Goal: Information Seeking & Learning: Compare options

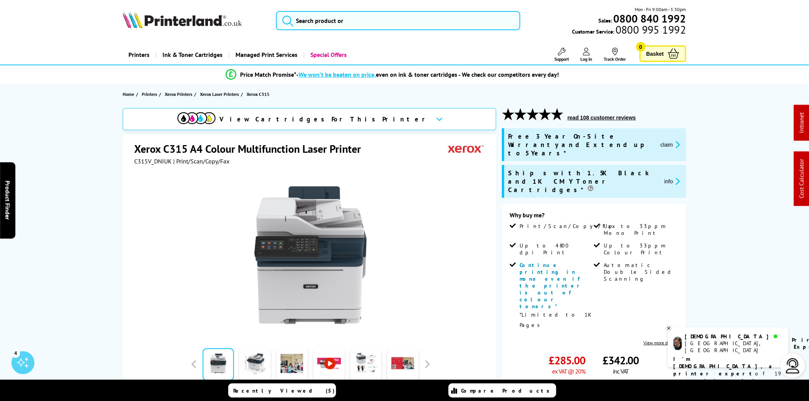
click at [198, 27] on img at bounding box center [182, 19] width 119 height 17
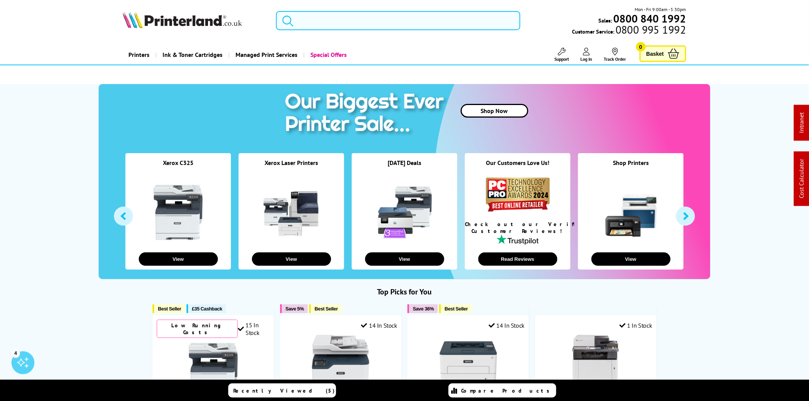
click at [379, 18] on input "search" at bounding box center [398, 20] width 244 height 19
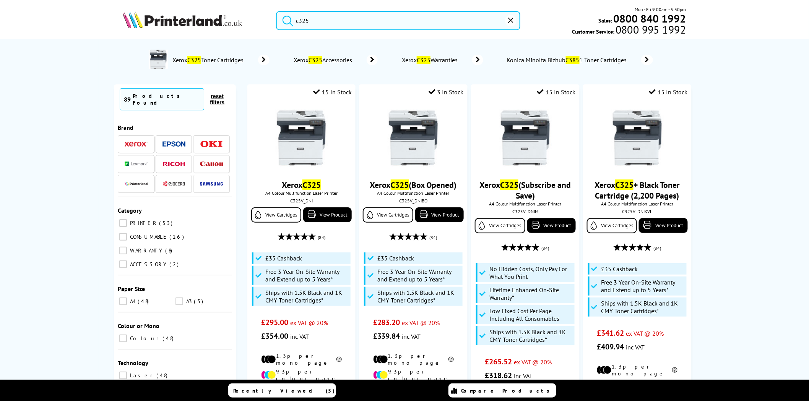
type input "c325"
drag, startPoint x: 372, startPoint y: 24, endPoint x: 255, endPoint y: 22, distance: 116.9
click at [256, 22] on div "c325 Mon - Fri 9:00am - 5:30pm Sales: 0800 840 1992 Customer Service: 0800 995 …" at bounding box center [404, 23] width 611 height 34
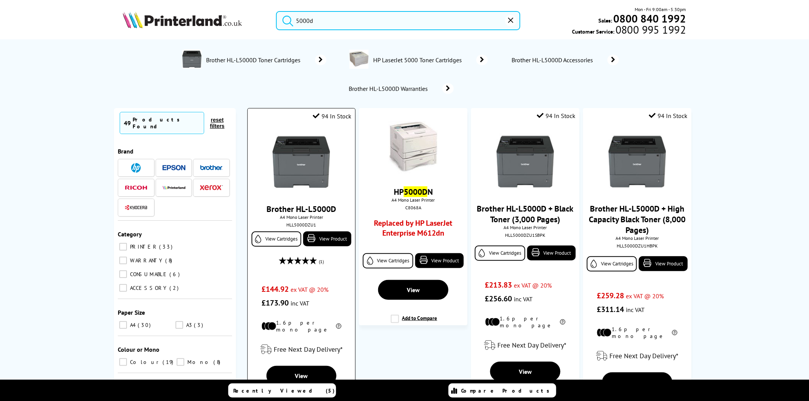
type input "5000d"
click at [295, 152] on img at bounding box center [300, 161] width 57 height 57
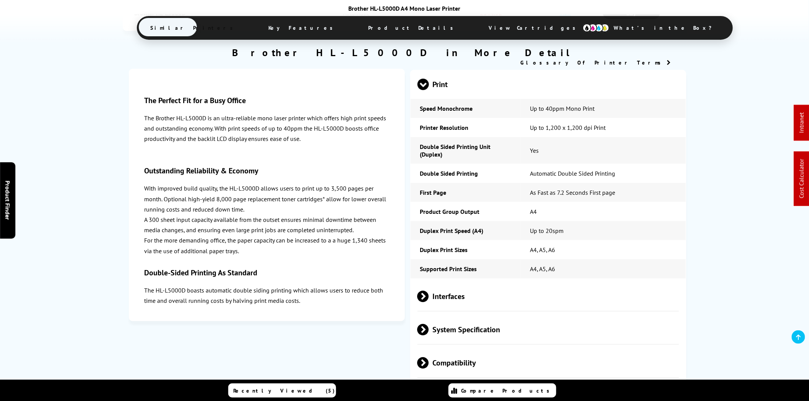
scroll to position [1313, 0]
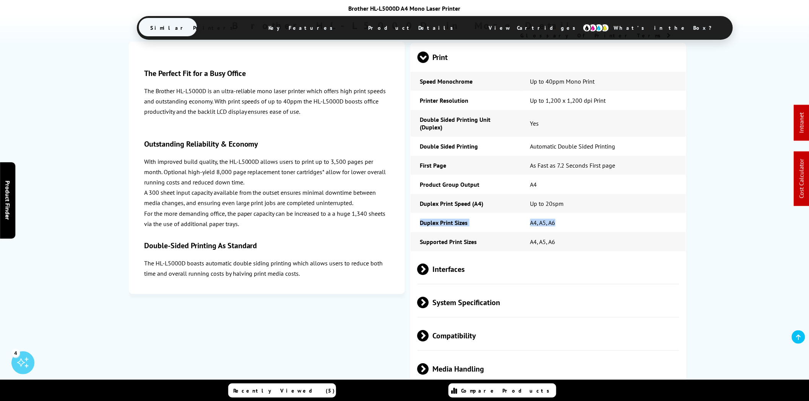
drag, startPoint x: 571, startPoint y: 199, endPoint x: 415, endPoint y: 202, distance: 156.3
click at [415, 213] on tr "Duplex Print Sizes A4, A5, A6" at bounding box center [547, 222] width 275 height 19
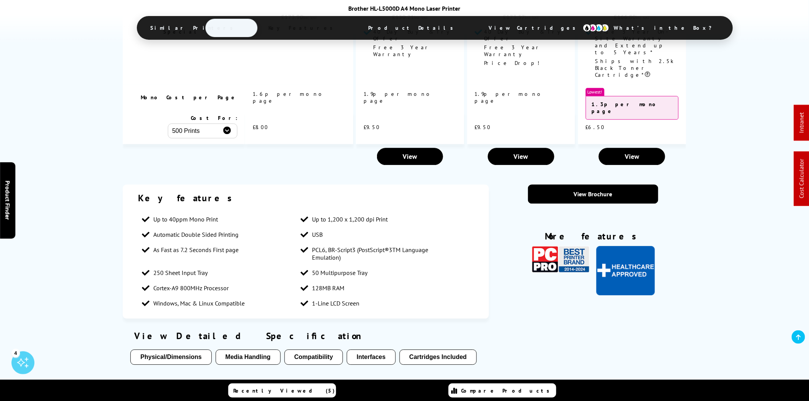
scroll to position [700, 0]
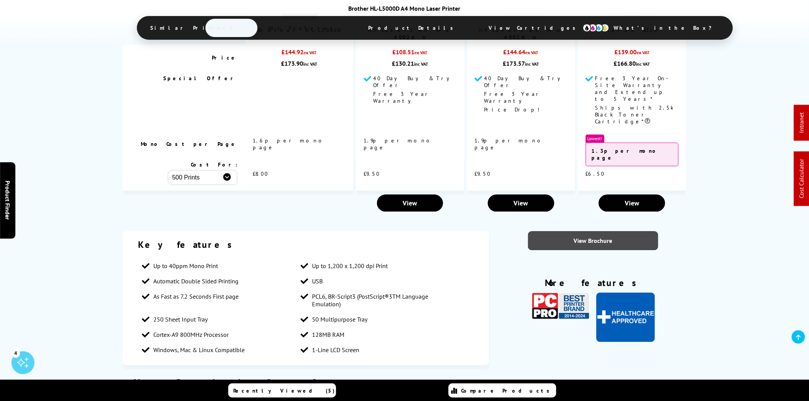
click at [600, 231] on link "View Brochure" at bounding box center [593, 240] width 130 height 19
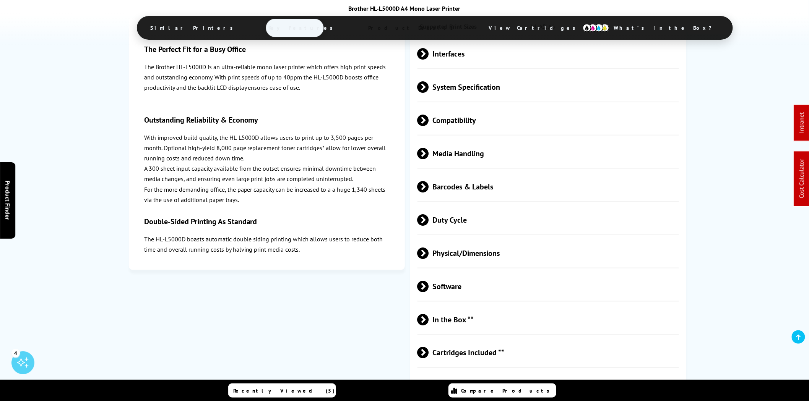
scroll to position [1415, 0]
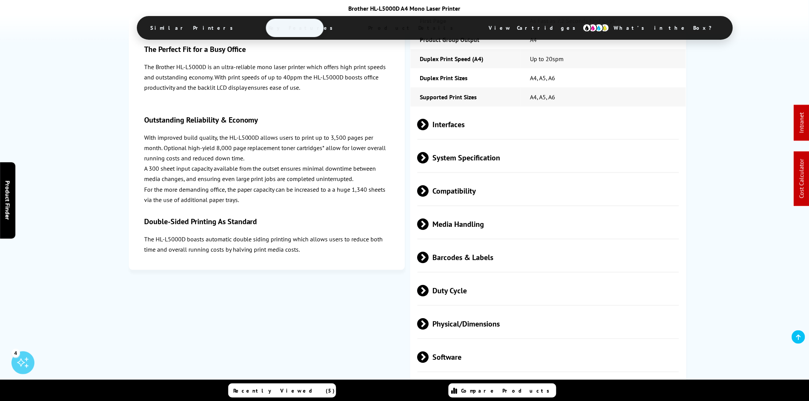
click at [498, 211] on span "Media Handling" at bounding box center [547, 224] width 261 height 29
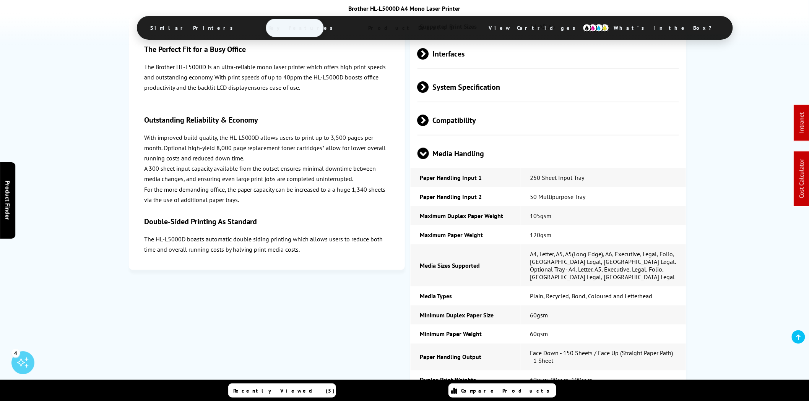
scroll to position [1698, 0]
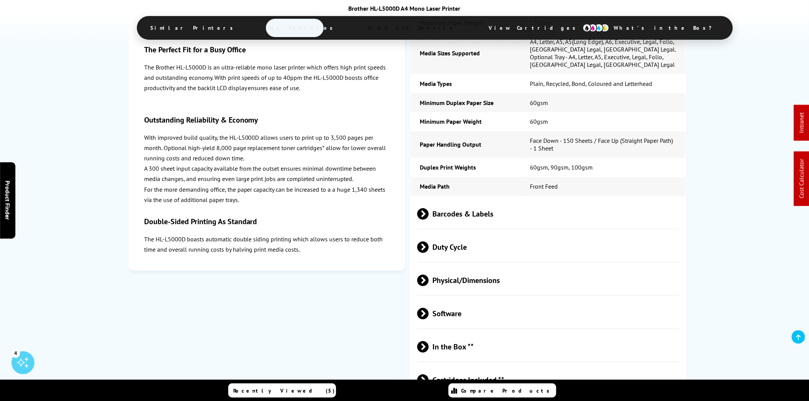
click at [483, 200] on span "Barcodes & Labels" at bounding box center [547, 214] width 261 height 29
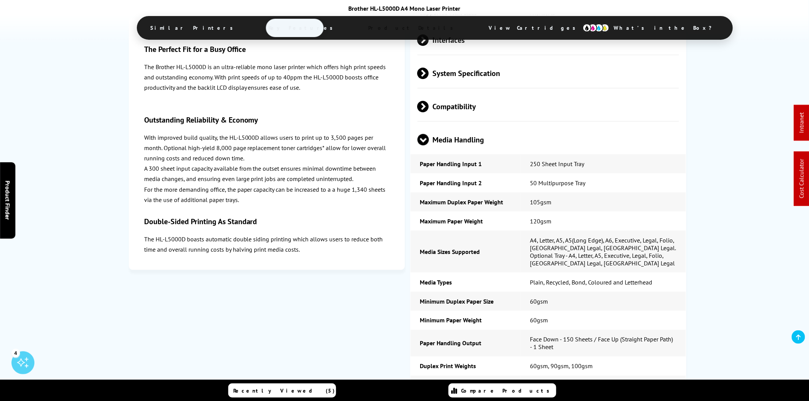
scroll to position [1415, 0]
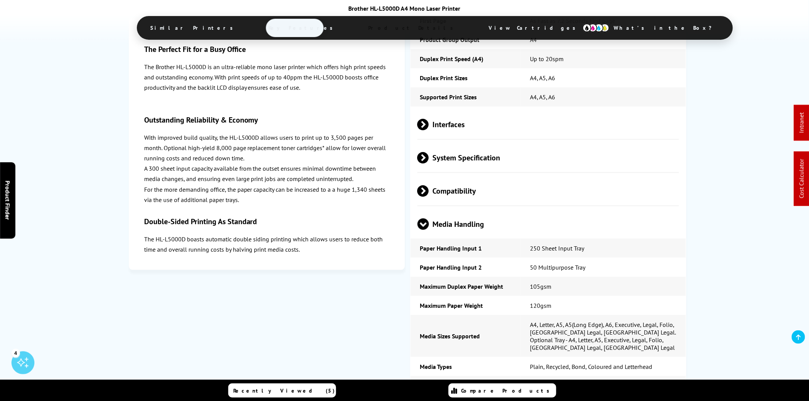
click at [498, 177] on span "Compatibility" at bounding box center [547, 191] width 261 height 29
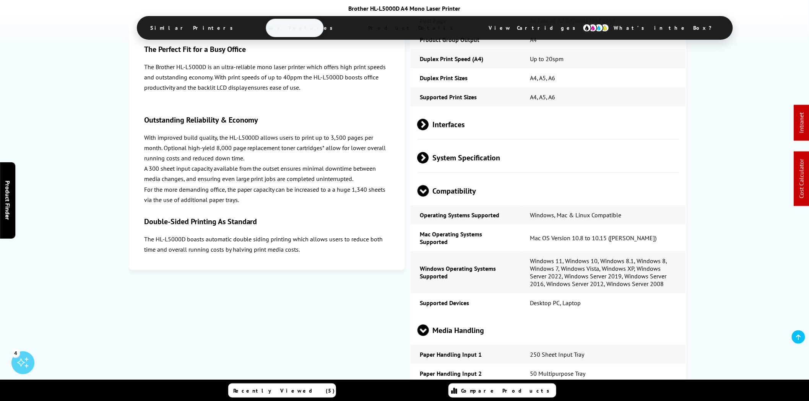
click at [498, 144] on span "System Specification" at bounding box center [547, 158] width 261 height 29
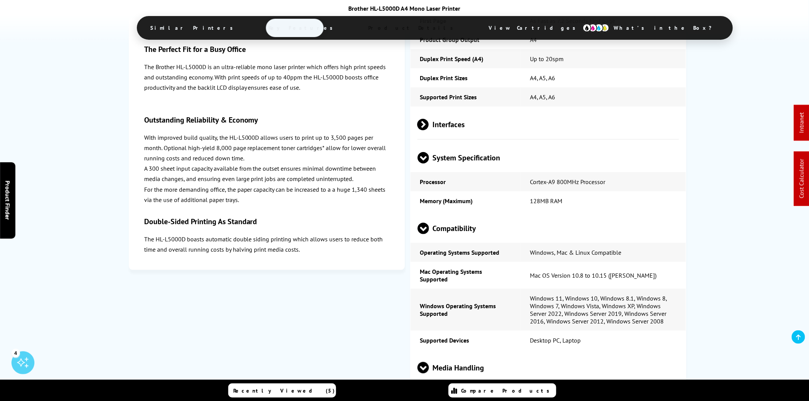
click at [501, 110] on span "Interfaces" at bounding box center [547, 124] width 261 height 29
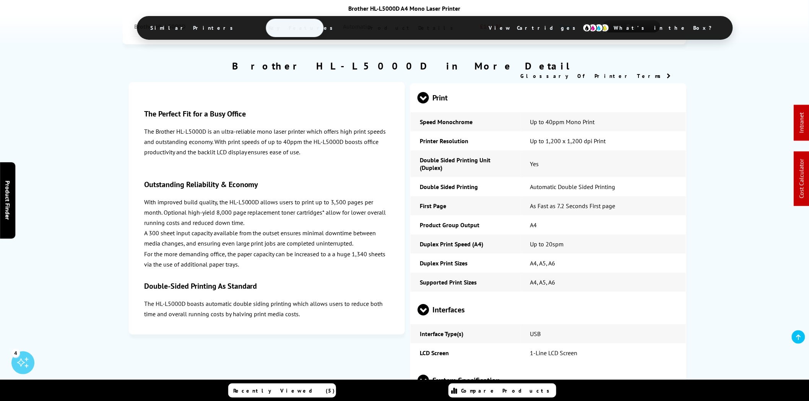
scroll to position [1274, 0]
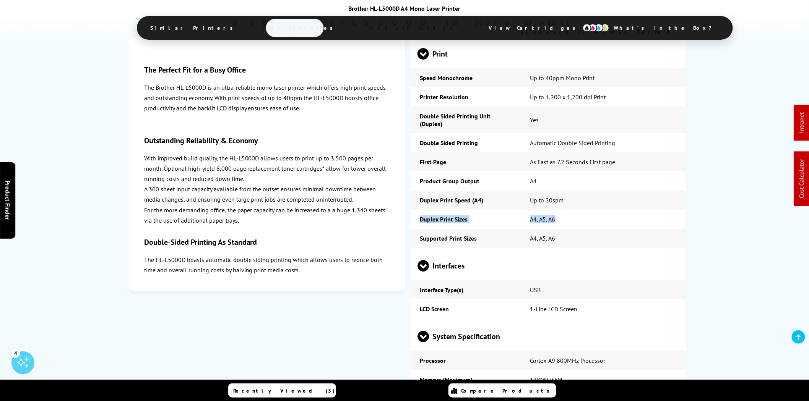
drag, startPoint x: 563, startPoint y: 191, endPoint x: 416, endPoint y: 194, distance: 147.5
click at [416, 210] on tr "Duplex Print Sizes A4, A5, A6" at bounding box center [547, 219] width 275 height 19
copy tr "Duplex Print Sizes A4, A5, A6"
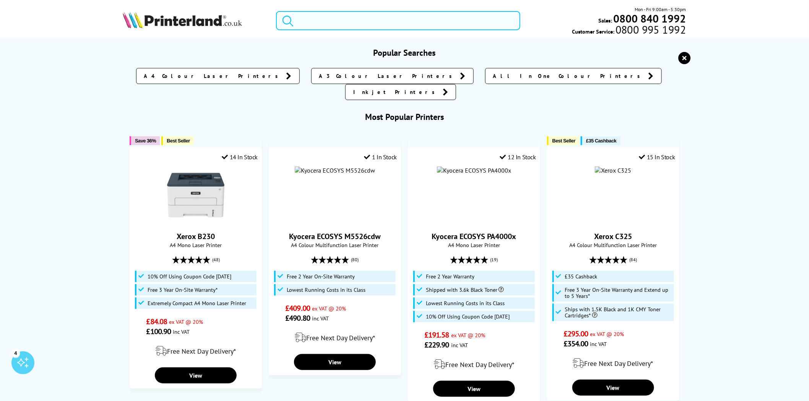
click at [405, 18] on input "search" at bounding box center [398, 20] width 244 height 19
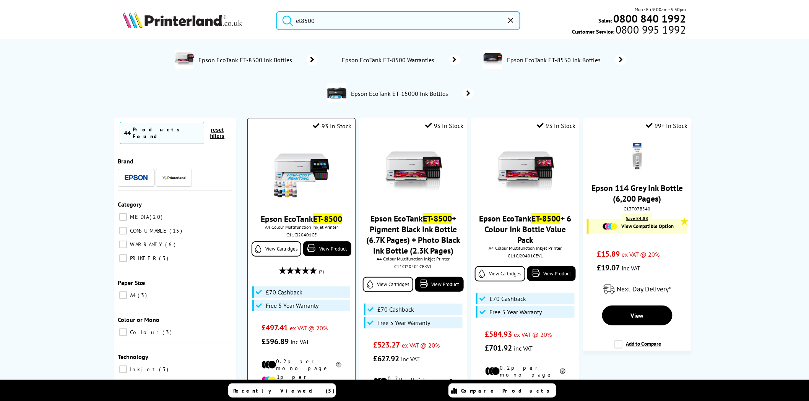
type input "et8500"
click at [297, 164] on img at bounding box center [300, 171] width 57 height 57
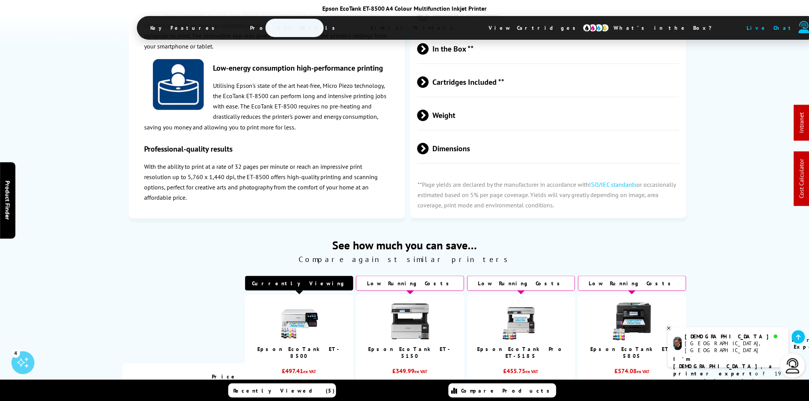
scroll to position [1203, 0]
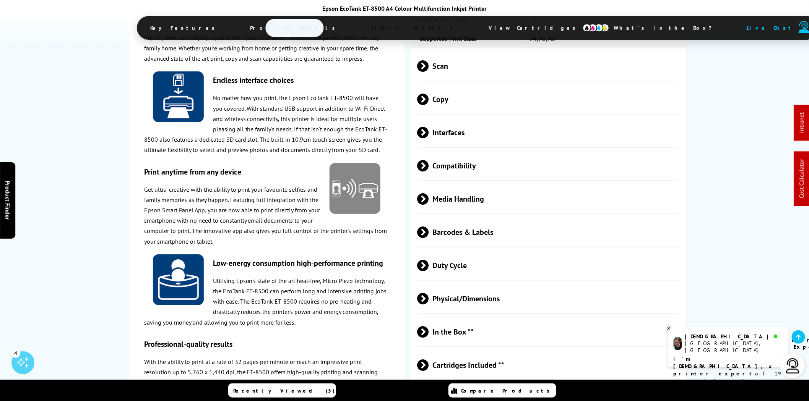
click at [469, 180] on span "Compatibility" at bounding box center [547, 166] width 261 height 29
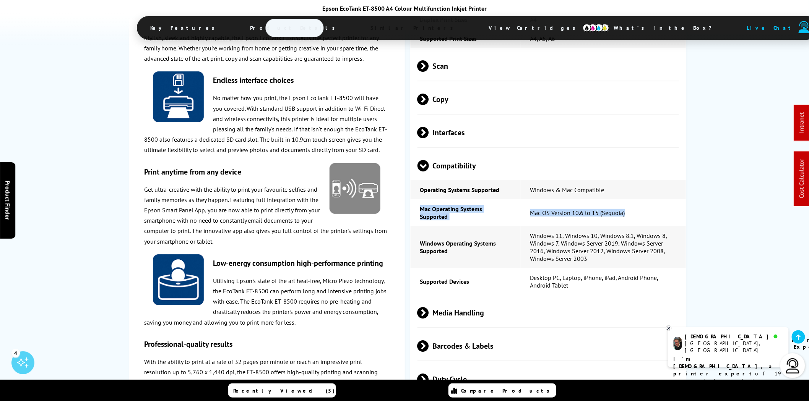
drag, startPoint x: 629, startPoint y: 216, endPoint x: 418, endPoint y: 219, distance: 211.0
click at [418, 219] on tr "Mac Operating Systems Supported Mac OS Version 10.6 to 15 (Sequoia)" at bounding box center [547, 212] width 275 height 27
copy tr "Mac Operating Systems Supported Mac OS Version 10.6 to 15 (Sequoia)"
click at [623, 224] on td "Mac OS Version 10.6 to 15 (Sequoia)" at bounding box center [602, 212] width 165 height 27
click at [631, 219] on td "Mac OS Version 10.6 to 15 (Sequoia)" at bounding box center [602, 212] width 165 height 27
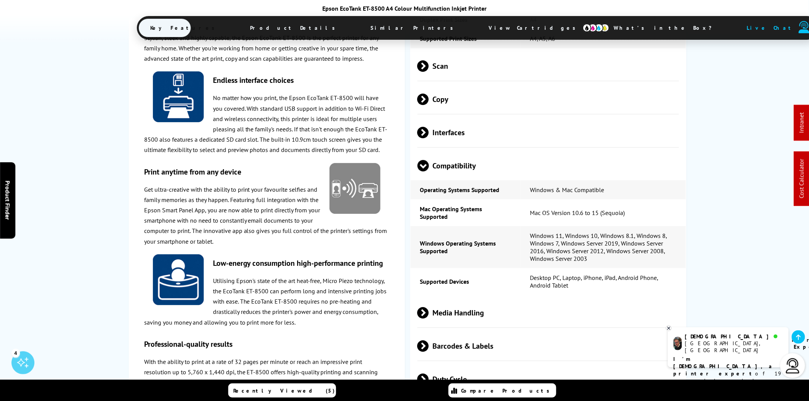
scroll to position [0, 0]
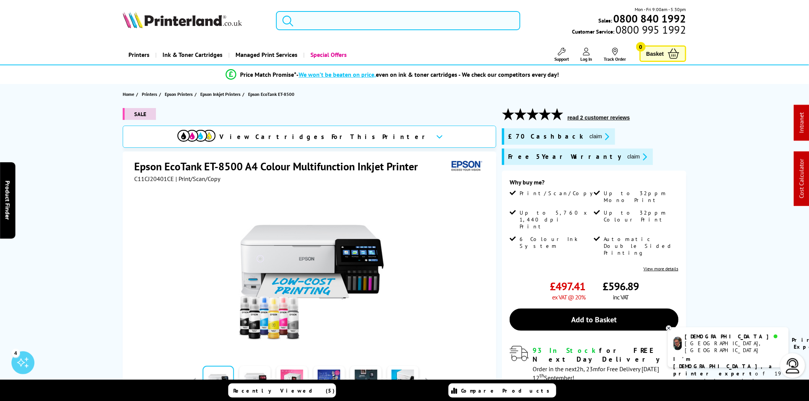
click at [388, 17] on input "search" at bounding box center [398, 20] width 244 height 19
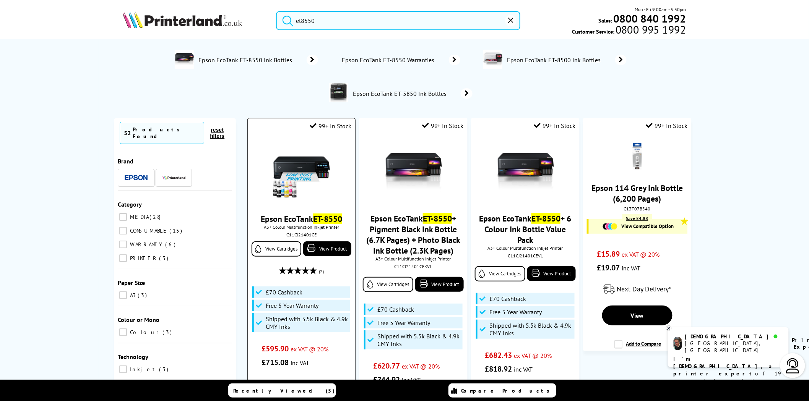
type input "et8550"
click at [314, 172] on img at bounding box center [300, 171] width 57 height 57
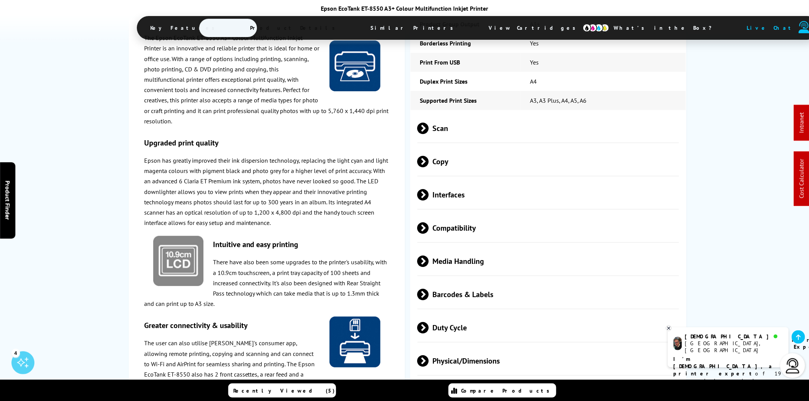
click at [490, 214] on span "Compatibility" at bounding box center [547, 228] width 261 height 29
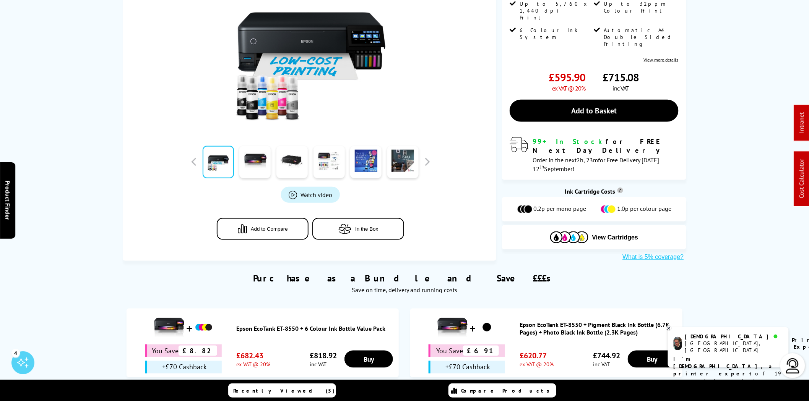
scroll to position [0, 0]
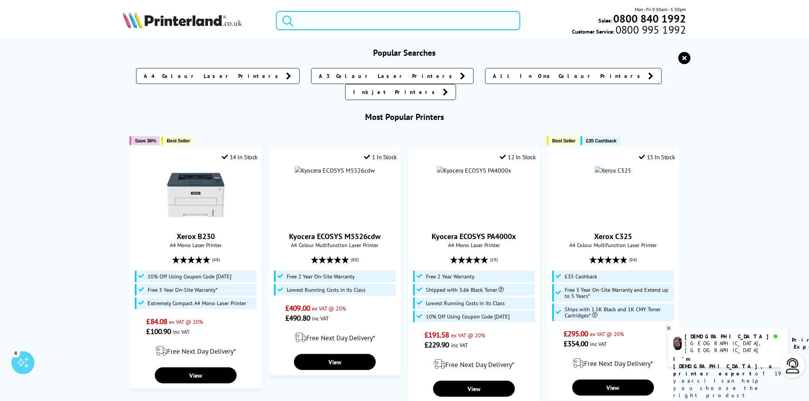
click at [438, 22] on input "search" at bounding box center [398, 20] width 244 height 19
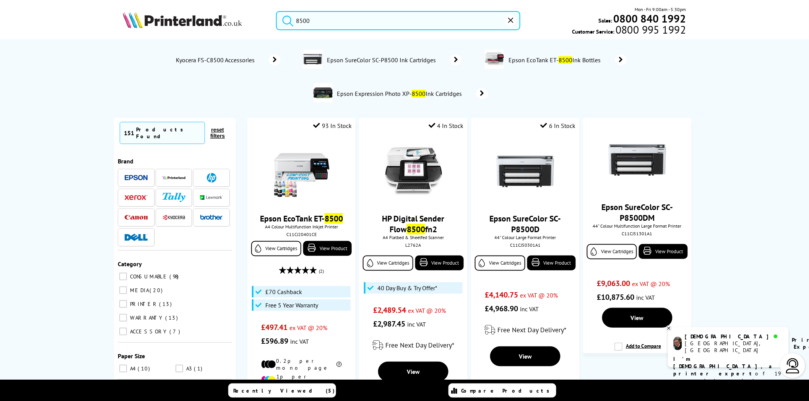
type input "8500"
click at [201, 17] on img at bounding box center [182, 19] width 119 height 17
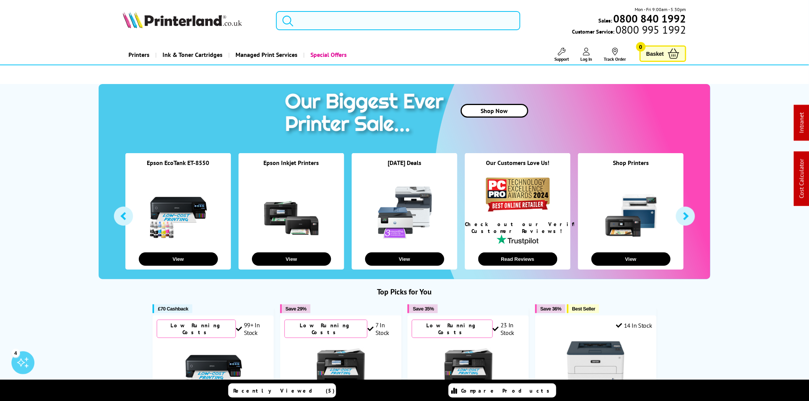
click at [358, 16] on input "search" at bounding box center [398, 20] width 244 height 19
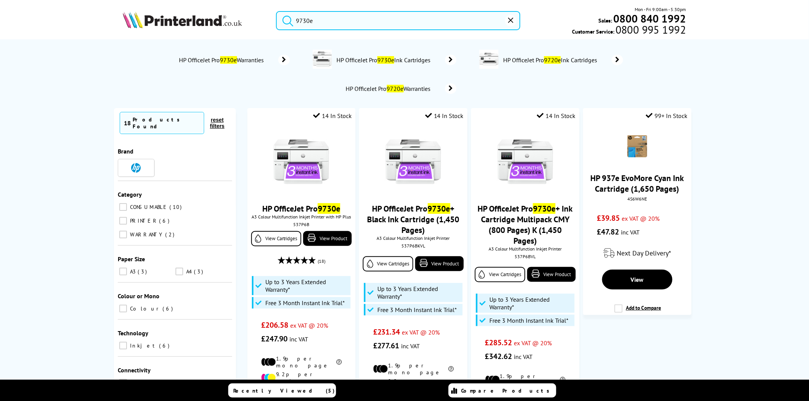
type input "9730e"
click at [206, 23] on img at bounding box center [182, 19] width 119 height 17
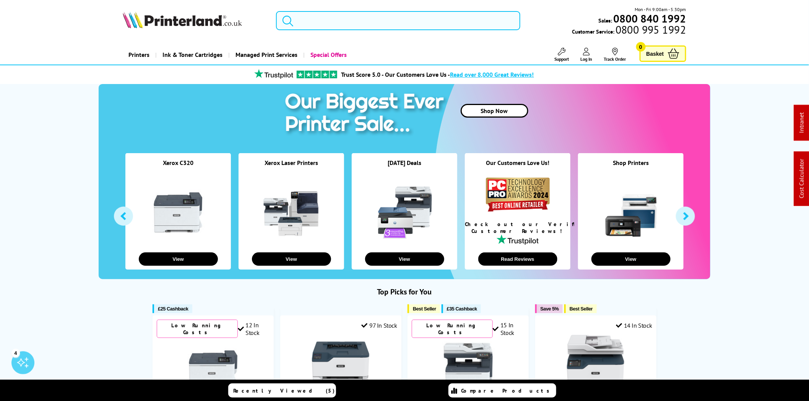
click at [398, 19] on input "search" at bounding box center [398, 20] width 244 height 19
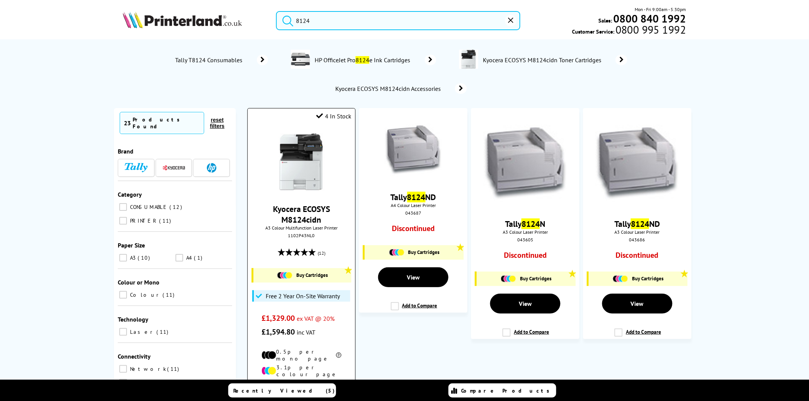
type input "8124"
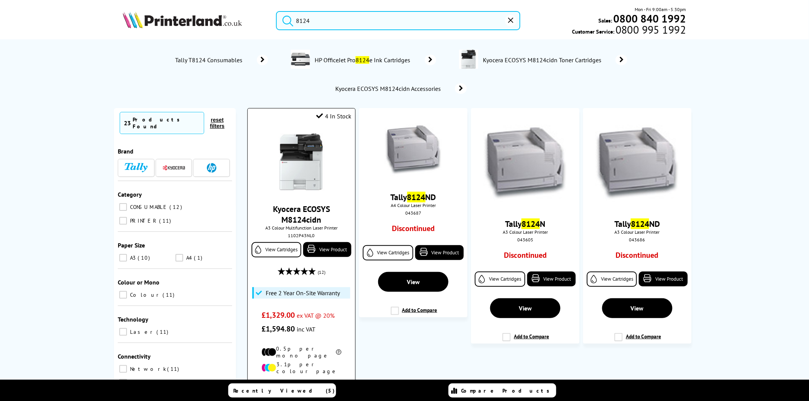
click at [301, 162] on img at bounding box center [300, 161] width 57 height 57
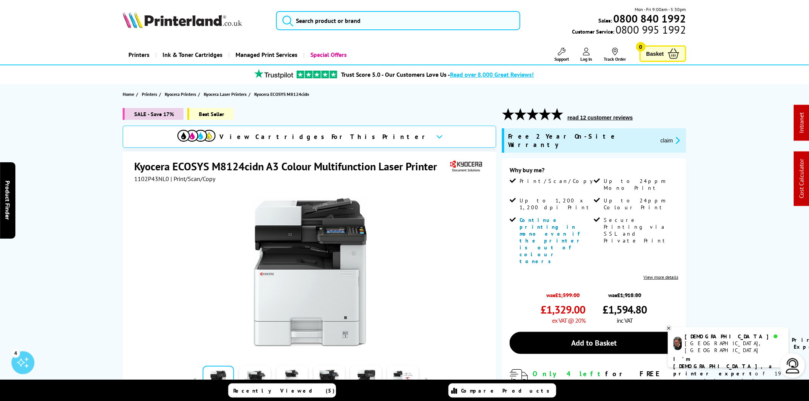
click at [376, 30] on div "Mon - Fri 9:00am - 5:30pm Sales: 0800 840 1992 Customer Service: 0800 995 1992" at bounding box center [404, 23] width 611 height 34
click at [375, 25] on input "search" at bounding box center [398, 20] width 244 height 19
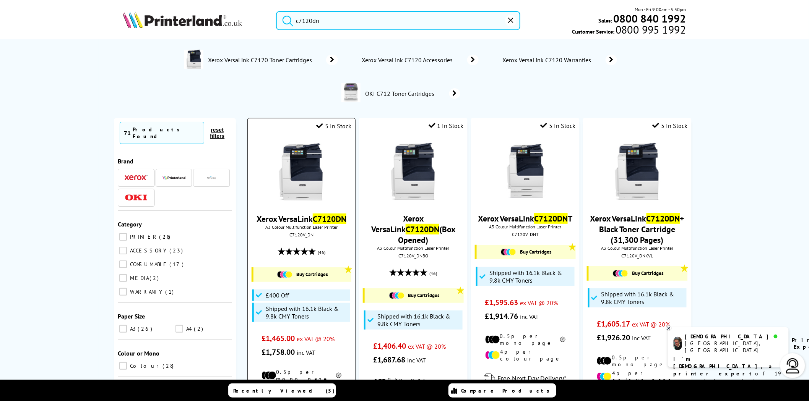
type input "c7120dn"
click at [308, 169] on img at bounding box center [300, 171] width 57 height 57
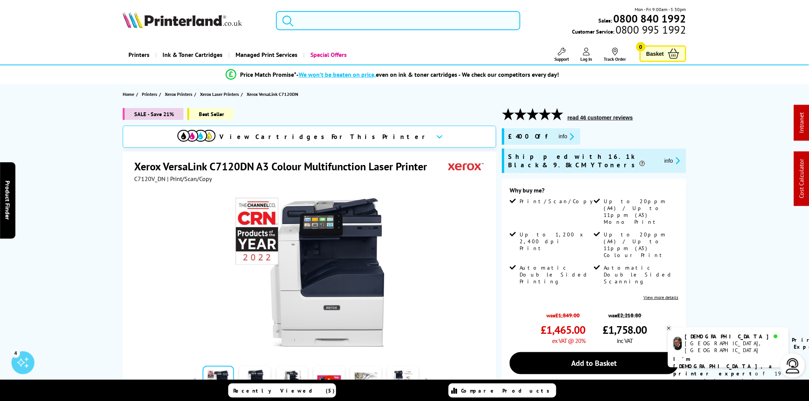
click at [327, 13] on input "search" at bounding box center [398, 20] width 244 height 19
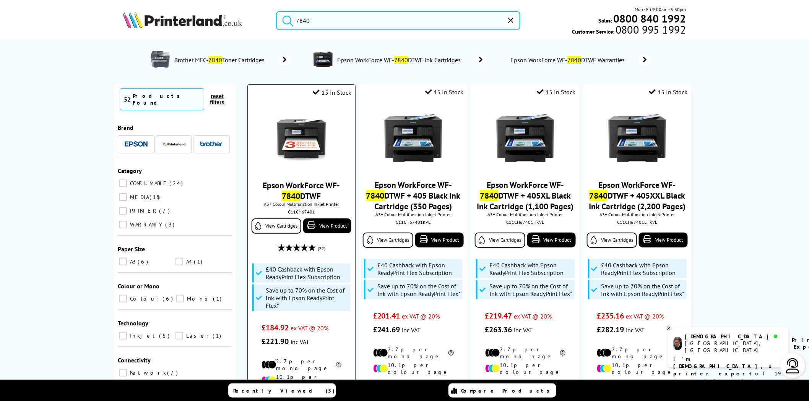
click at [305, 214] on div "C11CH67401" at bounding box center [301, 212] width 96 height 6
copy div "C11CH67401"
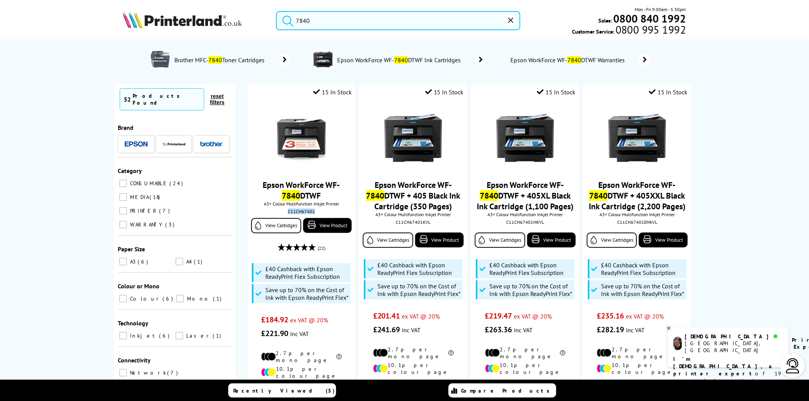
click at [335, 24] on input "7840" at bounding box center [398, 20] width 244 height 19
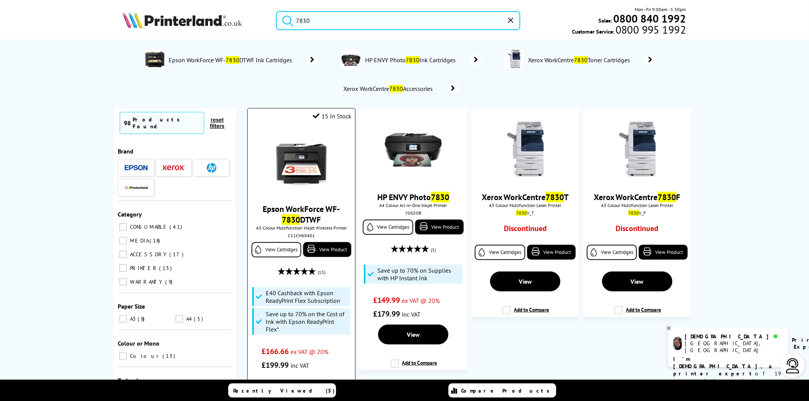
click at [306, 238] on div "C11CH68401" at bounding box center [301, 236] width 96 height 6
copy div "C11CH68401"
click at [320, 19] on input "7830" at bounding box center [398, 20] width 244 height 19
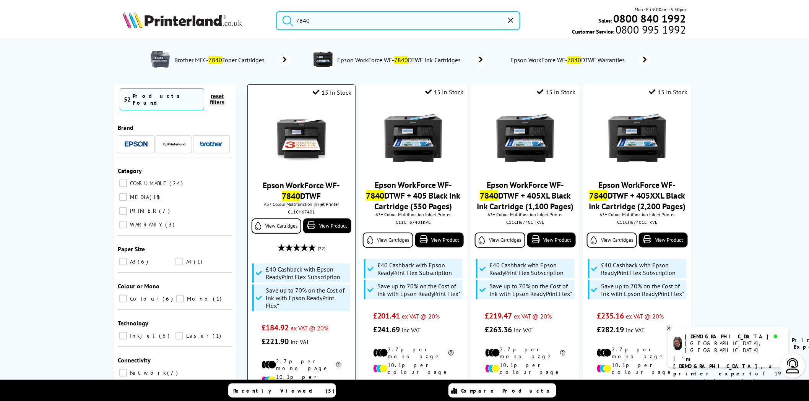
type input "7840"
click at [300, 212] on div "C11CH67401" at bounding box center [301, 212] width 96 height 6
copy div "C11CH67401"
click at [315, 135] on img at bounding box center [300, 138] width 57 height 57
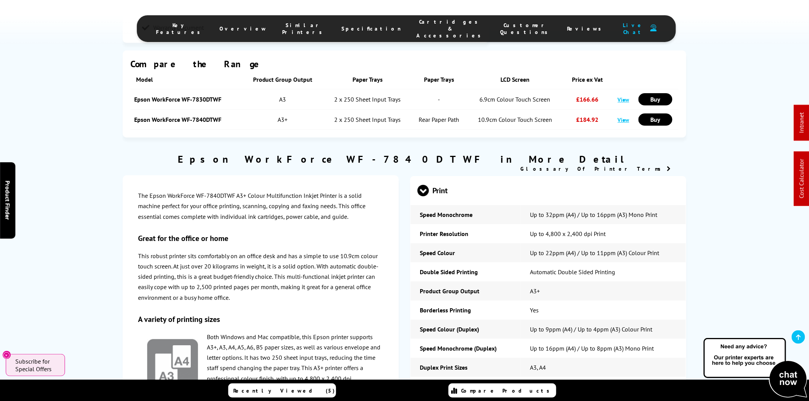
click at [423, 28] on span "Cartridges & Accessories" at bounding box center [450, 28] width 68 height 21
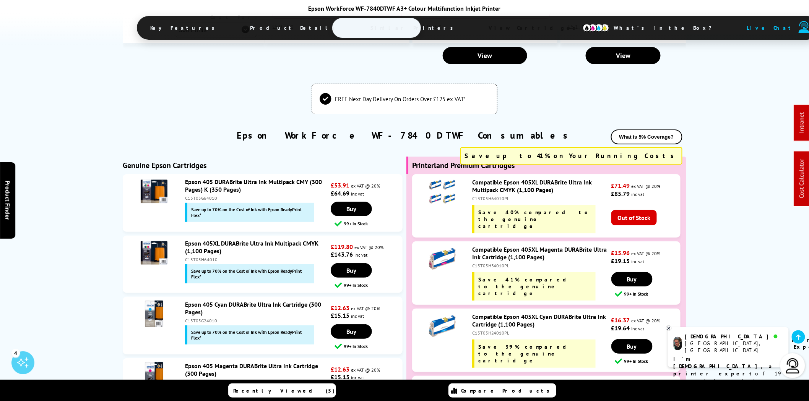
scroll to position [2336, 0]
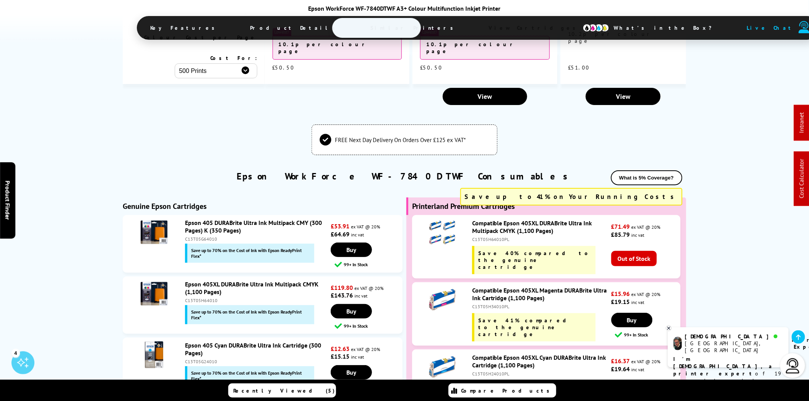
click at [204, 298] on div "C13T05H64010" at bounding box center [257, 301] width 144 height 6
copy div "C13T05H64010"
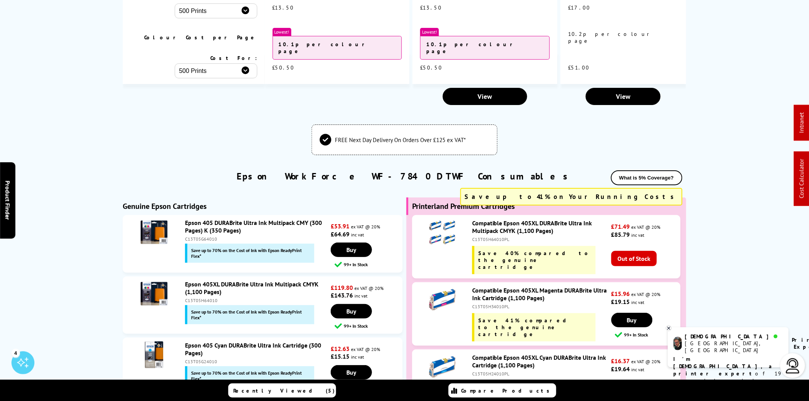
scroll to position [0, 0]
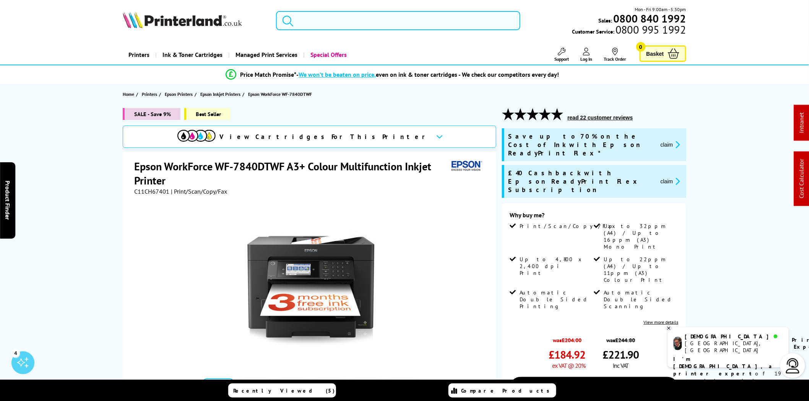
click at [396, 22] on input "search" at bounding box center [398, 20] width 244 height 19
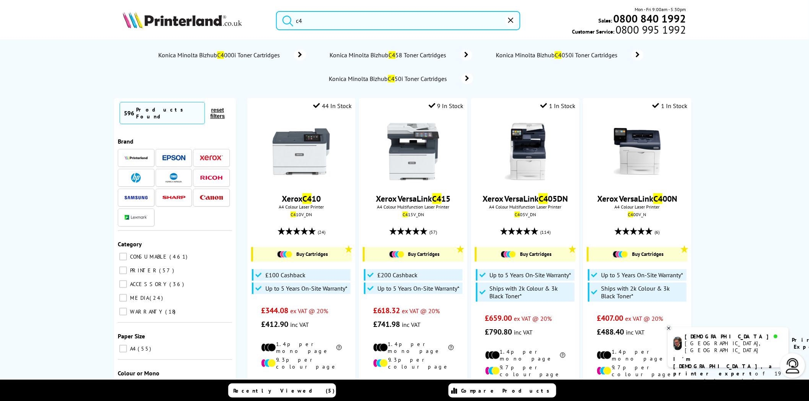
type input "c"
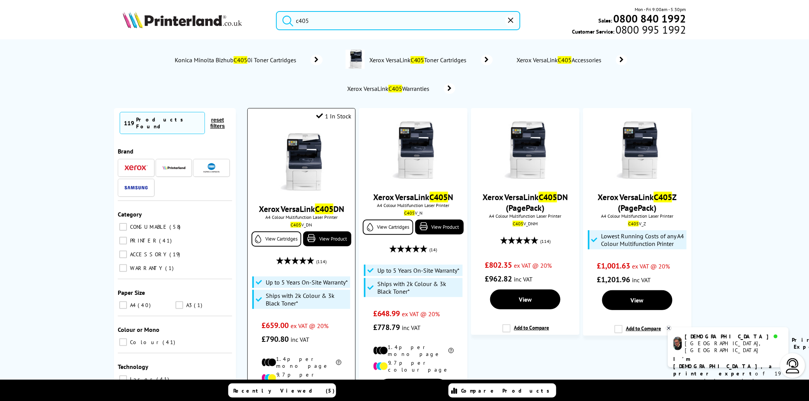
type input "c405"
click at [308, 159] on img at bounding box center [300, 161] width 57 height 57
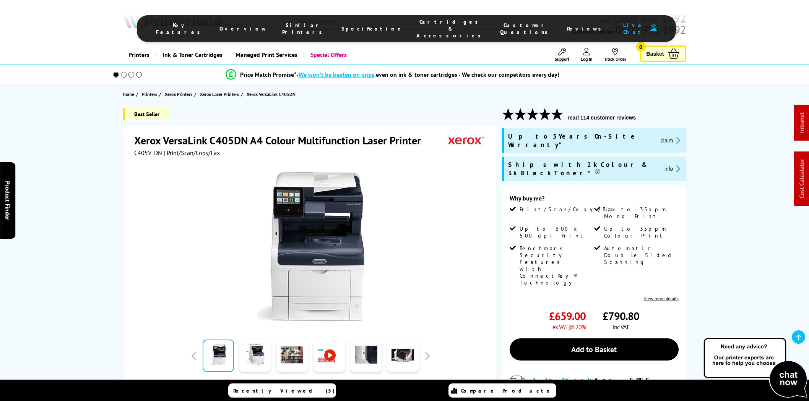
click at [433, 22] on span "Cartridges & Accessories" at bounding box center [450, 28] width 68 height 21
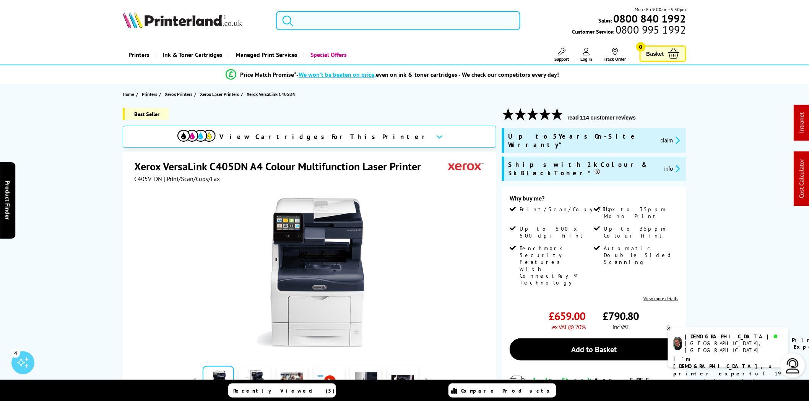
click at [449, 22] on input "search" at bounding box center [398, 20] width 244 height 19
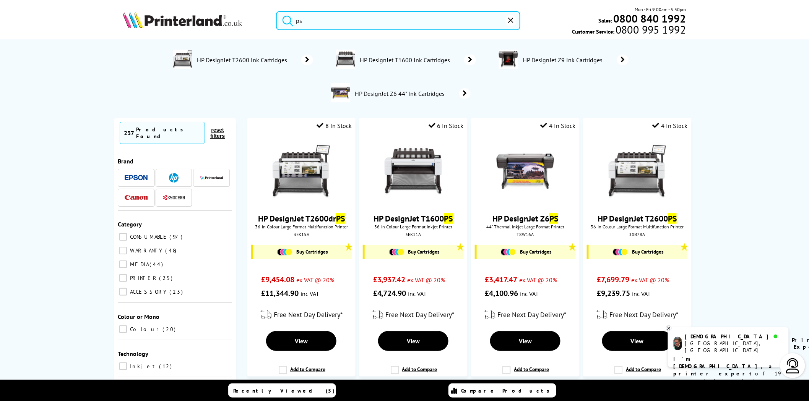
type input "p"
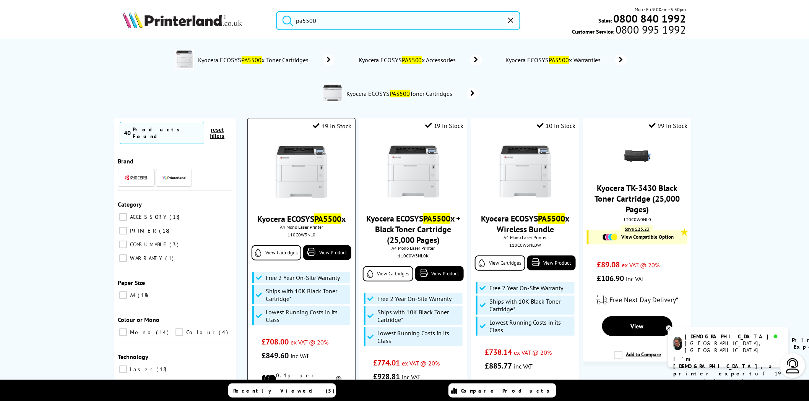
type input "pa5500"
click at [312, 180] on img at bounding box center [300, 171] width 57 height 57
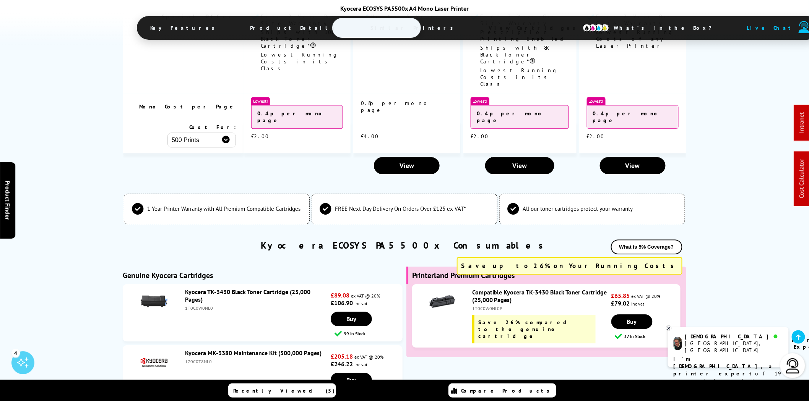
scroll to position [2001, 0]
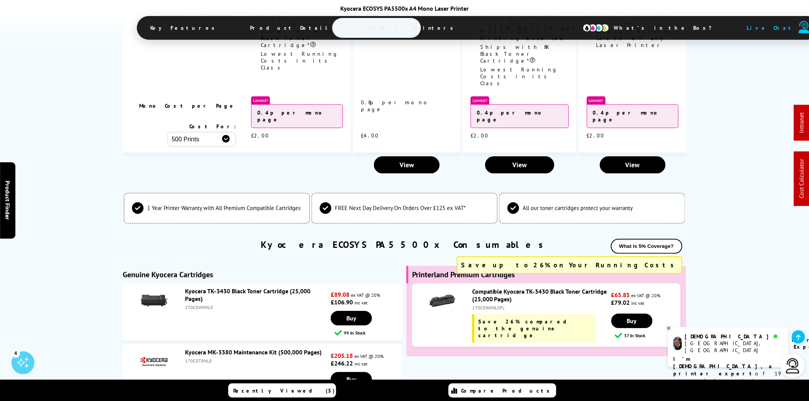
click at [204, 305] on div "1T0C0W0NL0" at bounding box center [257, 308] width 144 height 6
copy div "1T0C0W0NL0"
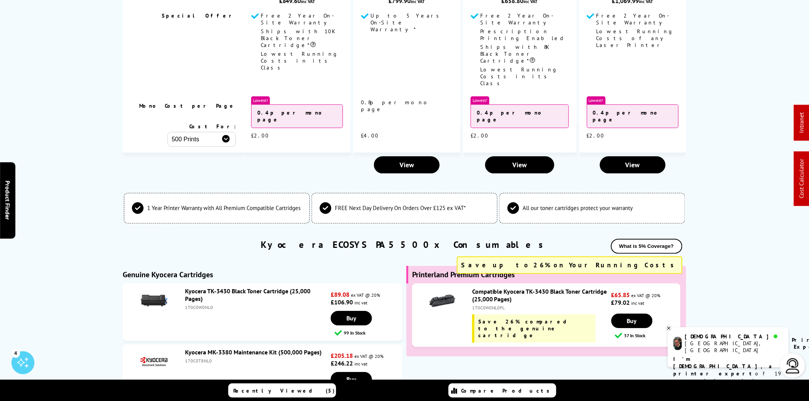
scroll to position [0, 0]
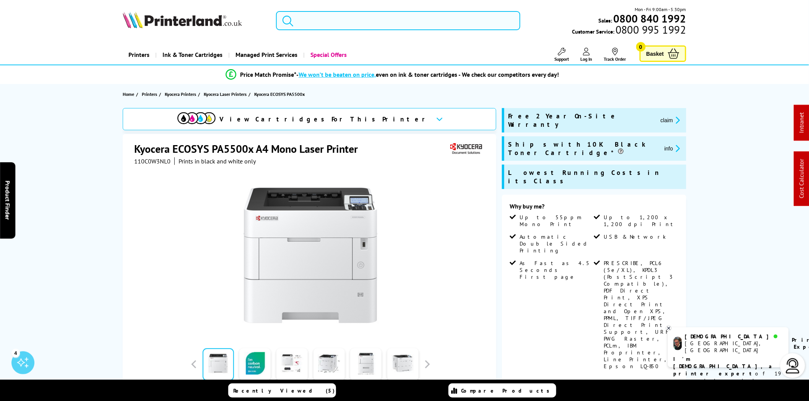
click at [436, 21] on input "search" at bounding box center [398, 20] width 244 height 19
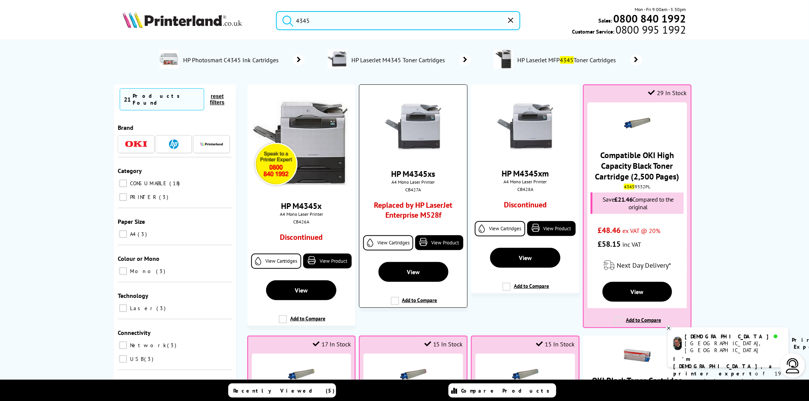
type input "4345"
click at [427, 217] on link "Replaced by HP LaserJet Enterprise M528f" at bounding box center [413, 212] width 80 height 24
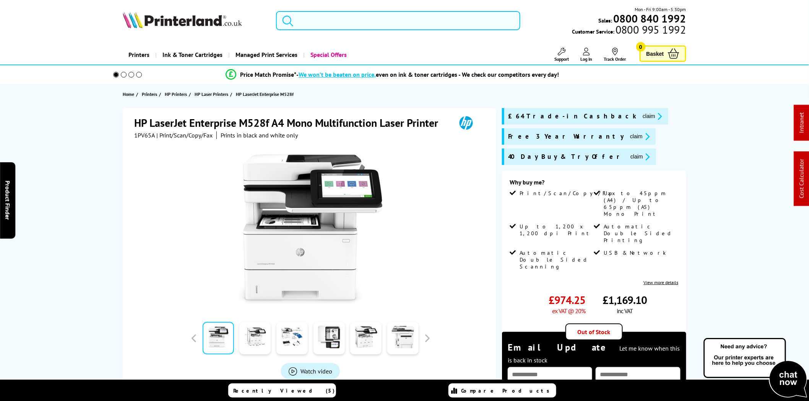
click at [357, 24] on input "search" at bounding box center [398, 20] width 244 height 19
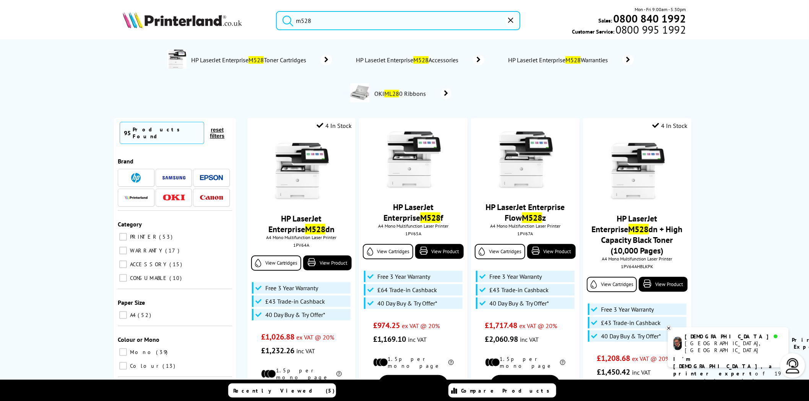
drag, startPoint x: 307, startPoint y: 24, endPoint x: 295, endPoint y: 23, distance: 12.3
click at [281, 23] on form "m528" at bounding box center [398, 20] width 244 height 19
drag, startPoint x: 329, startPoint y: 18, endPoint x: 246, endPoint y: 16, distance: 82.9
click at [246, 16] on div "m528 Mon - Fri 9:00am - 5:30pm Sales: 0800 840 1992 Customer Service: 0800 995 …" at bounding box center [404, 23] width 611 height 34
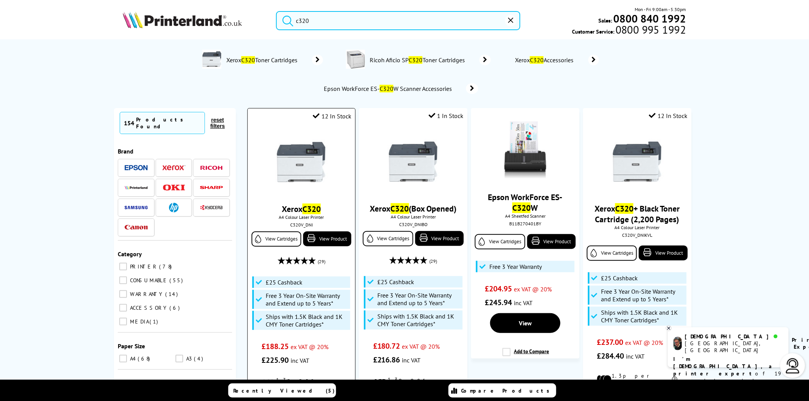
type input "c320"
click at [306, 176] on img at bounding box center [300, 161] width 57 height 57
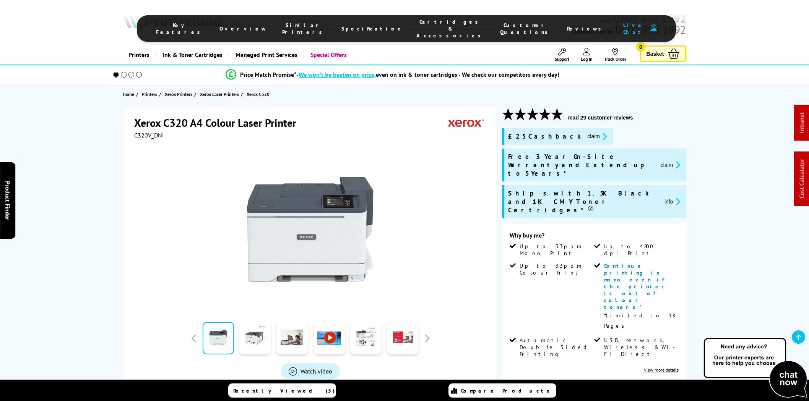
drag, startPoint x: 0, startPoint y: 0, endPoint x: 423, endPoint y: 28, distance: 424.0
click at [423, 31] on li "Cartridges & Accessories" at bounding box center [451, 28] width 84 height 21
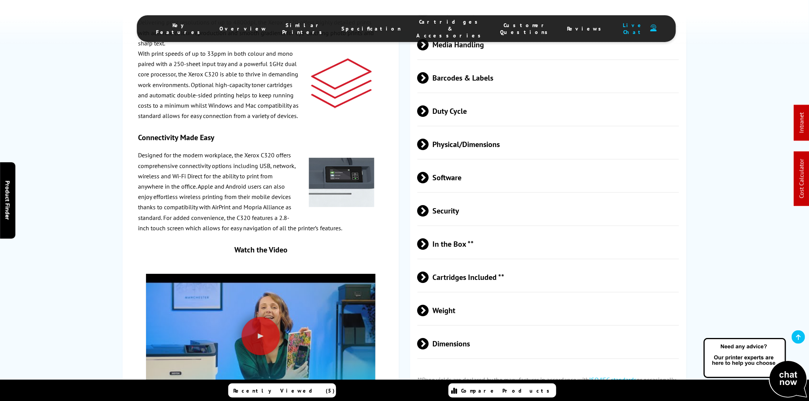
click at [423, 28] on span "Cartridges & Accessories" at bounding box center [450, 28] width 68 height 21
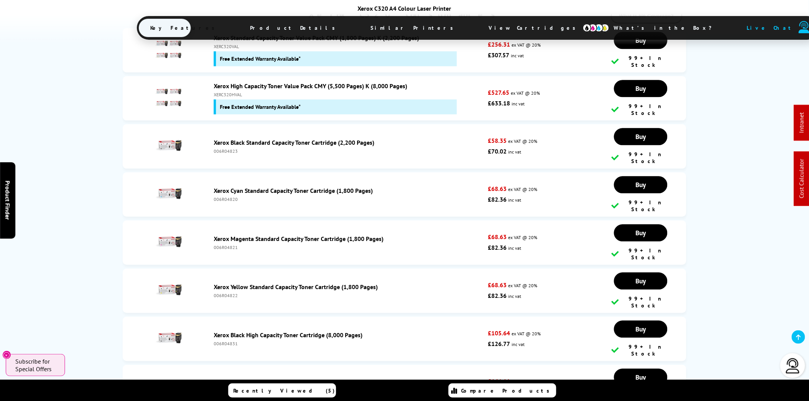
scroll to position [3435, 0]
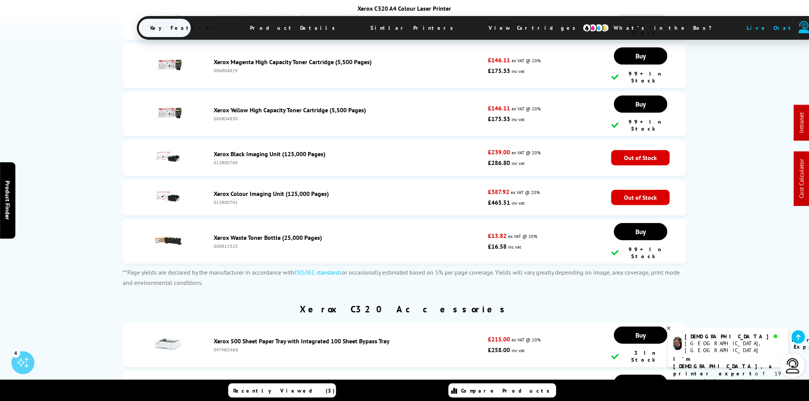
click at [261, 337] on link "Xerox 500 Sheet Paper Tray with Integrated 100 Sheet Bypass Tray" at bounding box center [302, 341] width 176 height 8
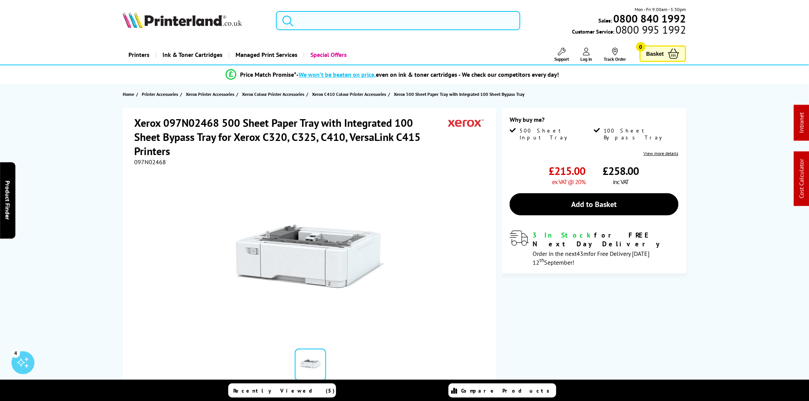
click at [340, 21] on input "search" at bounding box center [398, 20] width 244 height 19
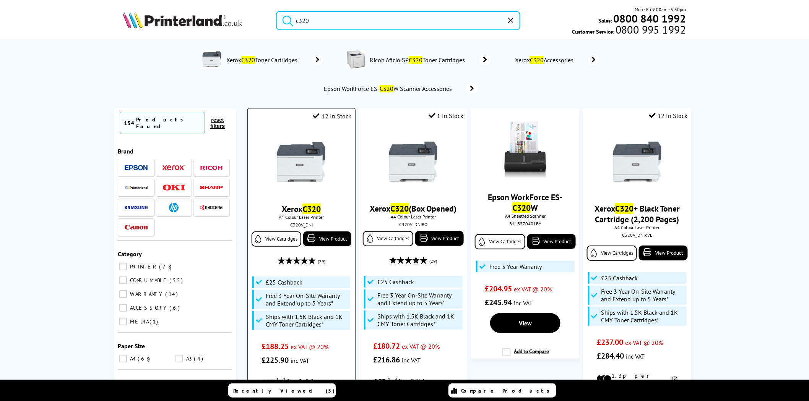
type input "c320"
click at [294, 160] on img at bounding box center [300, 161] width 57 height 57
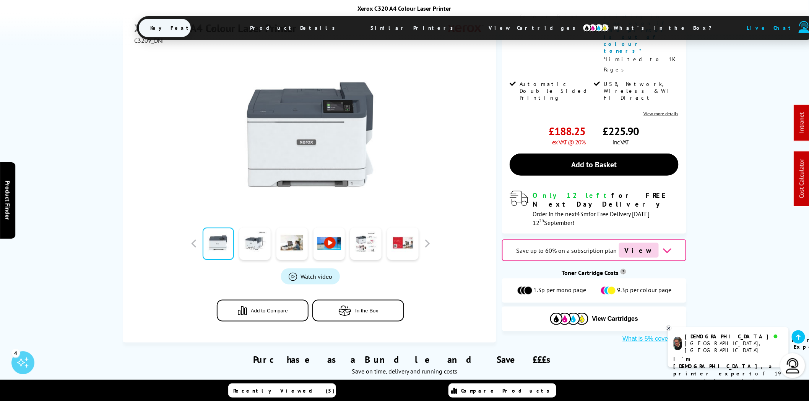
scroll to position [283, 0]
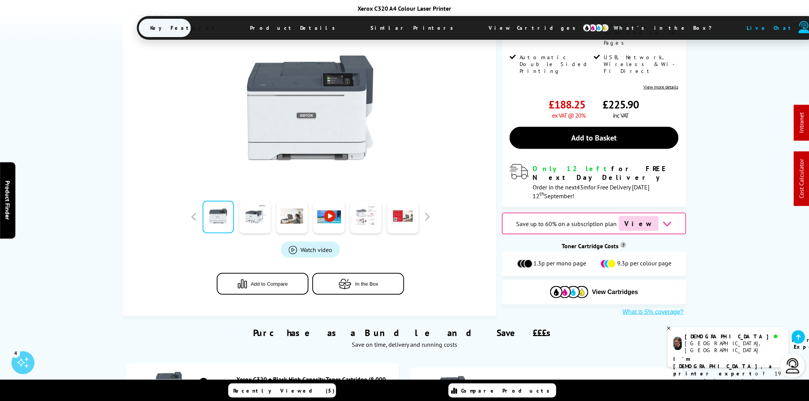
drag, startPoint x: 369, startPoint y: 138, endPoint x: 381, endPoint y: 139, distance: 11.9
click at [369, 201] on link at bounding box center [365, 217] width 31 height 32
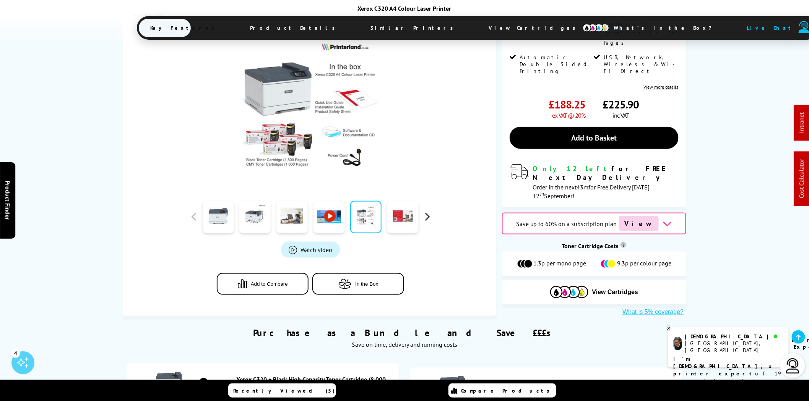
click at [426, 211] on button "button" at bounding box center [426, 216] width 11 height 11
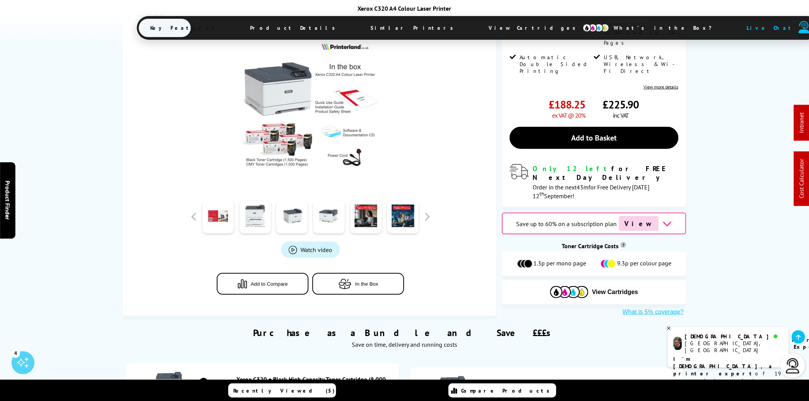
scroll to position [0, 0]
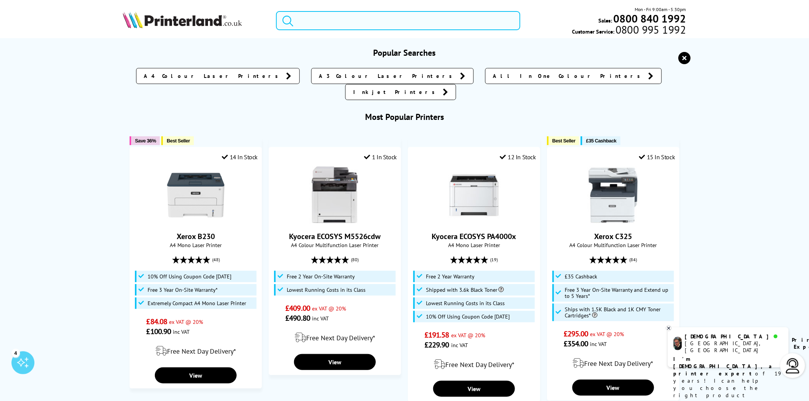
paste input "CZ992A"
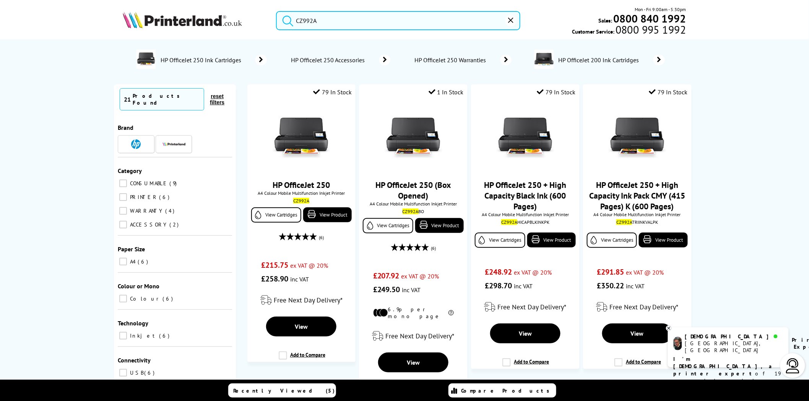
type input "CZ992A"
drag, startPoint x: 340, startPoint y: 24, endPoint x: 182, endPoint y: 23, distance: 158.2
click at [187, 25] on div "CZ992A Mon - Fri 9:00am - 5:30pm Sales: 0800 840 1992 Customer Service: 0800 99…" at bounding box center [404, 23] width 611 height 34
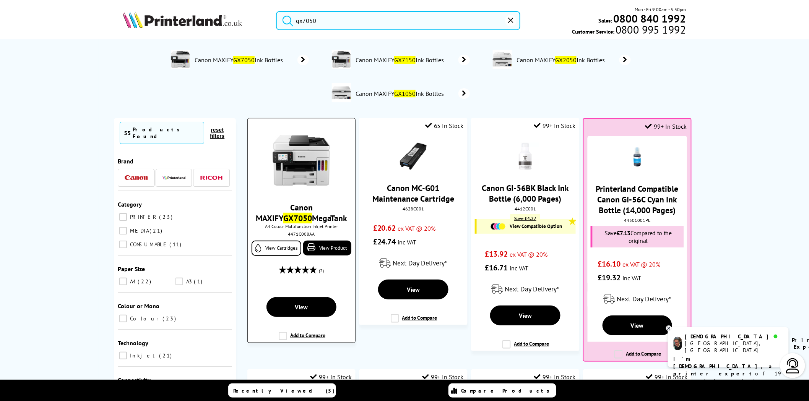
type input "gx7050"
click at [285, 158] on img at bounding box center [300, 160] width 57 height 57
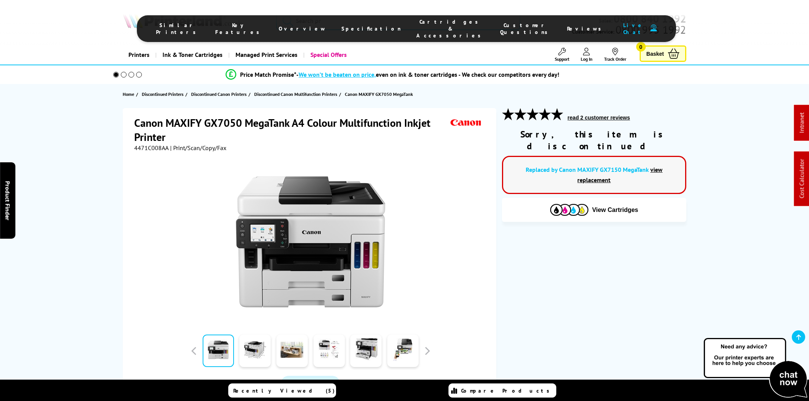
click at [429, 27] on span "Cartridges & Accessories" at bounding box center [450, 28] width 68 height 21
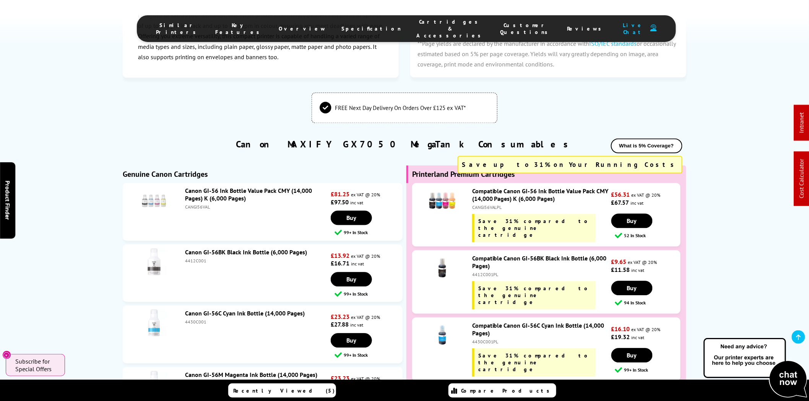
scroll to position [1855, 0]
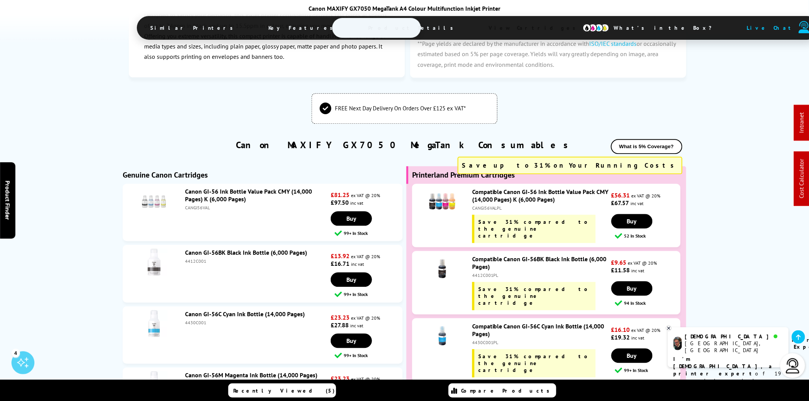
click at [203, 205] on div "CANGI56VAL" at bounding box center [257, 208] width 144 height 6
copy div "CANGI56VAL"
click at [195, 258] on div "4412C001" at bounding box center [257, 261] width 144 height 6
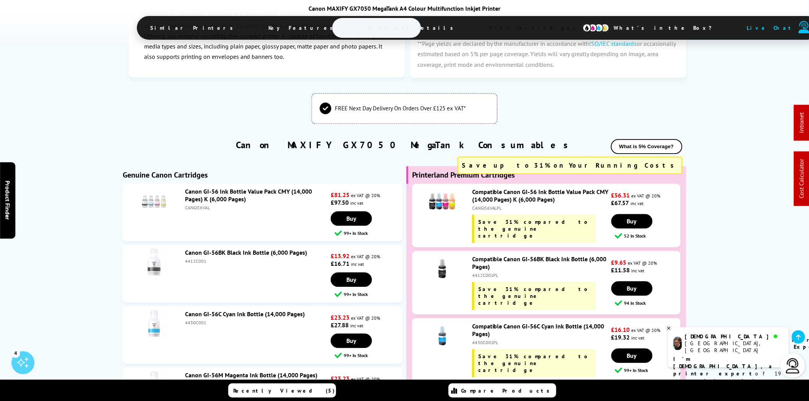
copy div "4412C001"
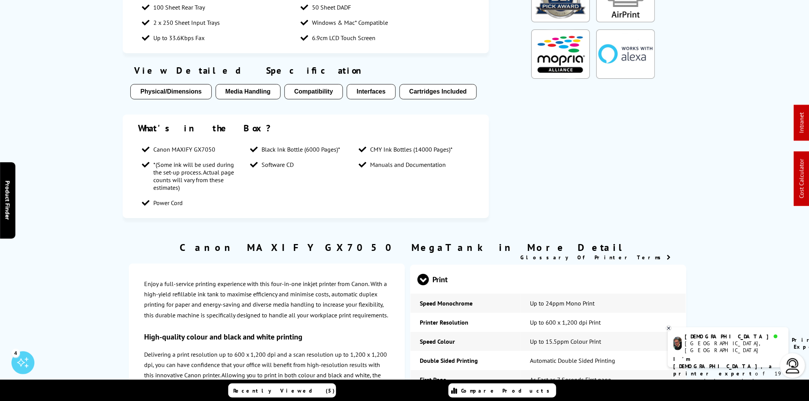
scroll to position [0, 0]
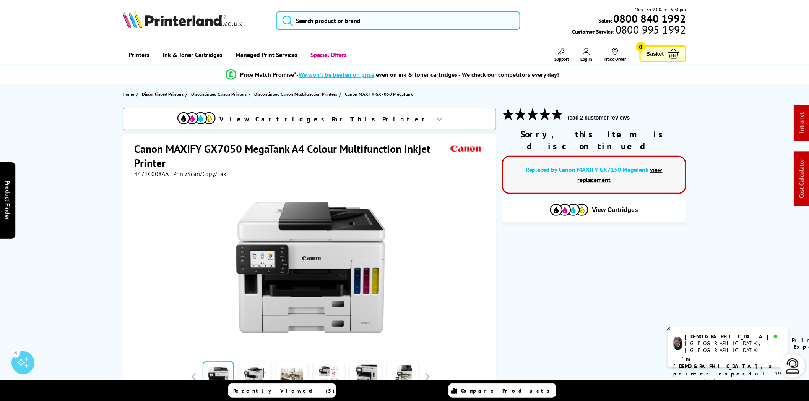
click at [203, 25] on img at bounding box center [182, 19] width 119 height 17
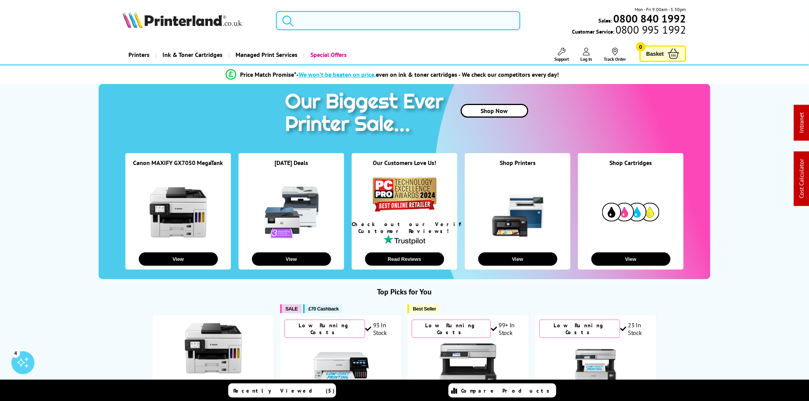
click at [345, 19] on input "search" at bounding box center [398, 20] width 244 height 19
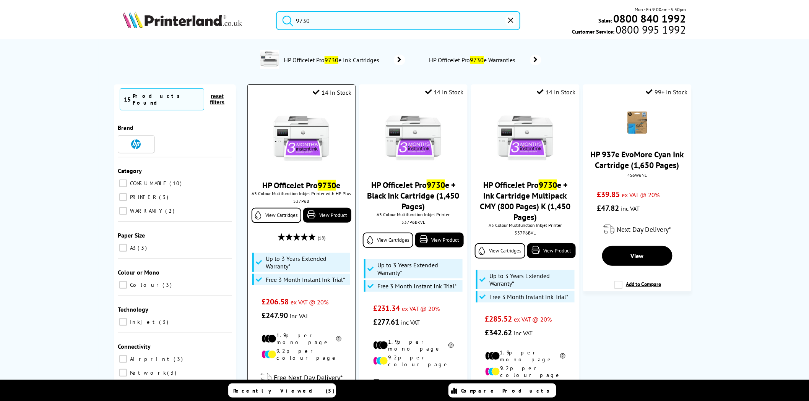
type input "9730"
click at [301, 132] on img at bounding box center [300, 138] width 57 height 57
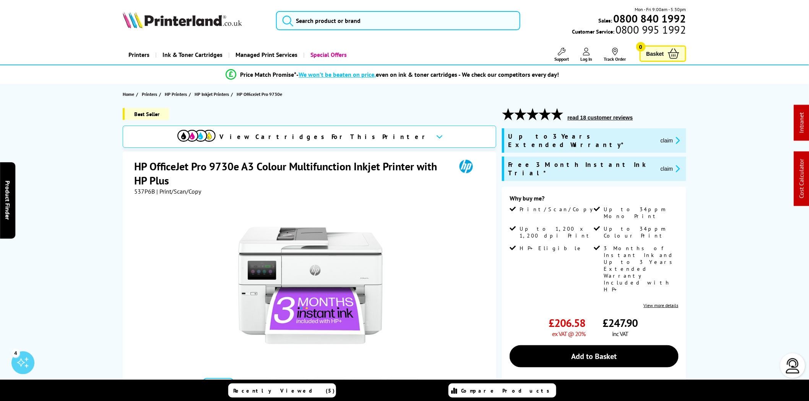
click at [196, 22] on img at bounding box center [182, 19] width 119 height 17
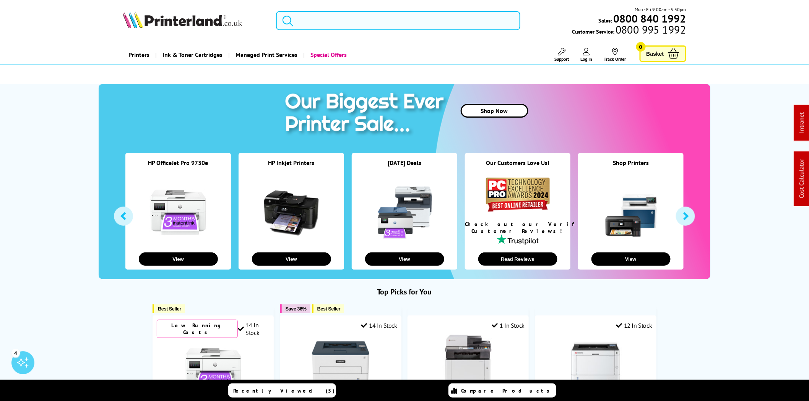
click at [324, 17] on input "search" at bounding box center [398, 20] width 244 height 19
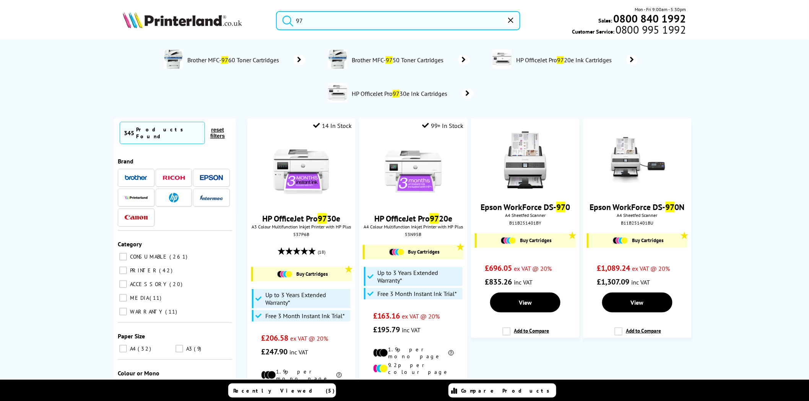
type input "97"
click at [276, 11] on button "submit" at bounding box center [285, 19] width 19 height 17
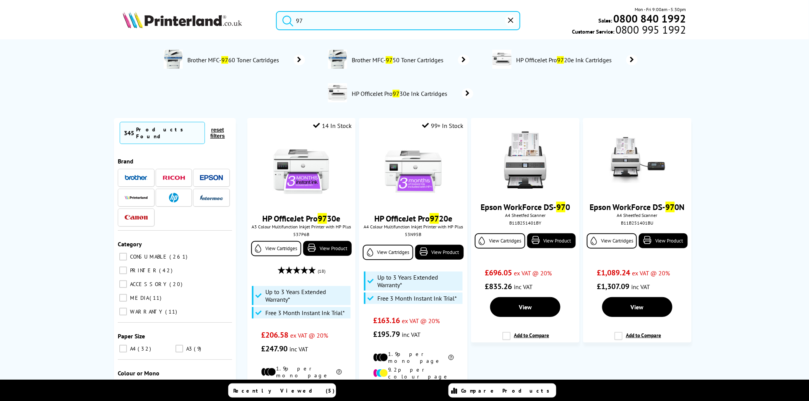
click at [182, 22] on img at bounding box center [182, 19] width 119 height 17
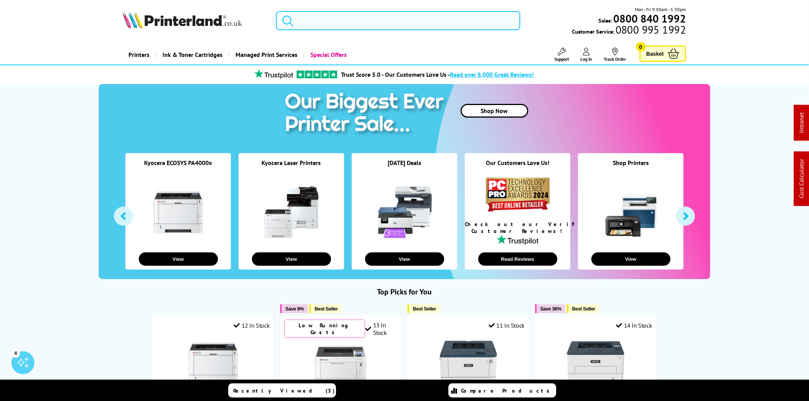
click at [356, 28] on input "search" at bounding box center [398, 20] width 244 height 19
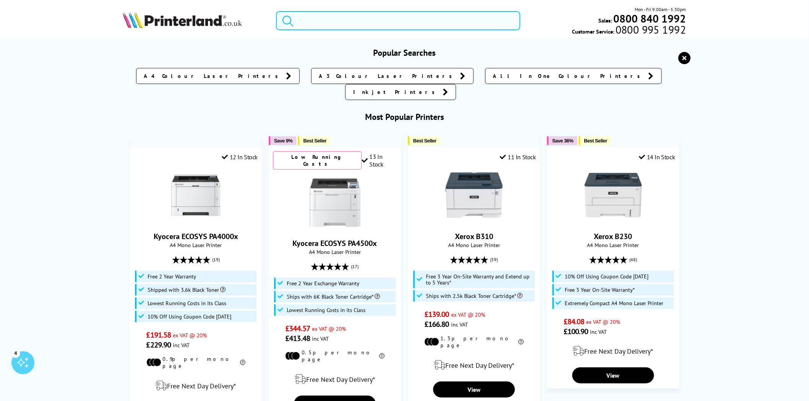
click at [367, 21] on input "search" at bounding box center [398, 20] width 244 height 19
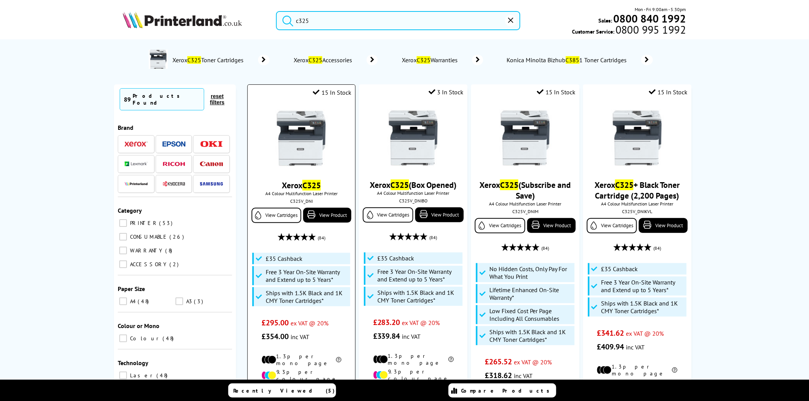
type input "c325"
click at [294, 143] on img at bounding box center [300, 138] width 57 height 57
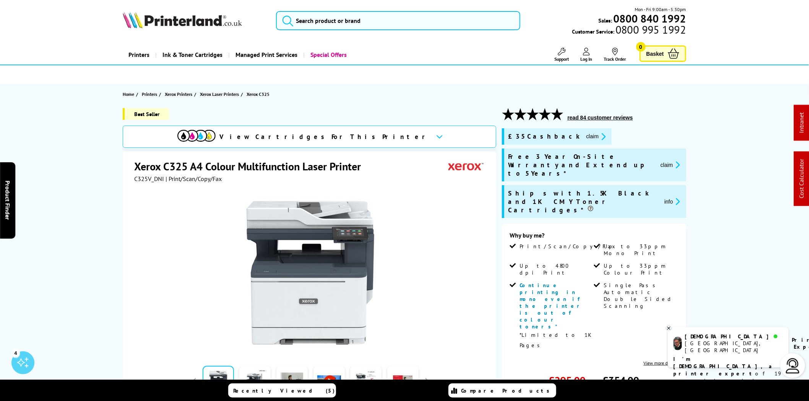
click at [390, 50] on div "Printers Laser Printers Colour Laser Printers A4 Colour Laser Printers A3 Colou…" at bounding box center [404, 54] width 563 height 19
click at [389, 86] on section "Home Printers Xerox Printers Xerox Laser Printers Xerox C325" at bounding box center [404, 94] width 611 height 20
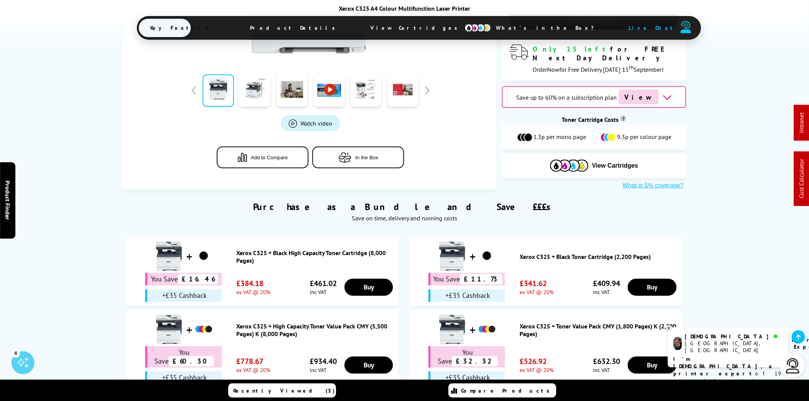
scroll to position [495, 0]
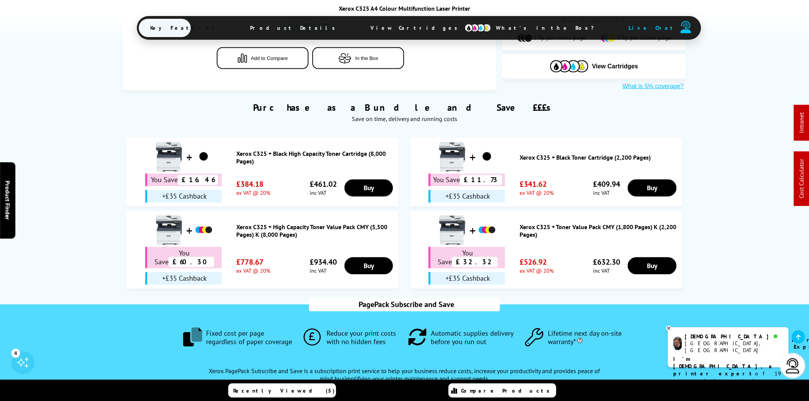
click at [406, 22] on span "View Cartridges" at bounding box center [417, 28] width 117 height 20
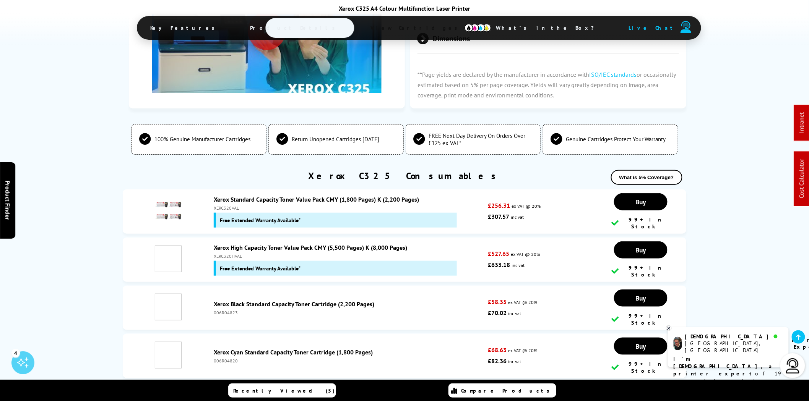
scroll to position [2581, 0]
